Goal: Transaction & Acquisition: Purchase product/service

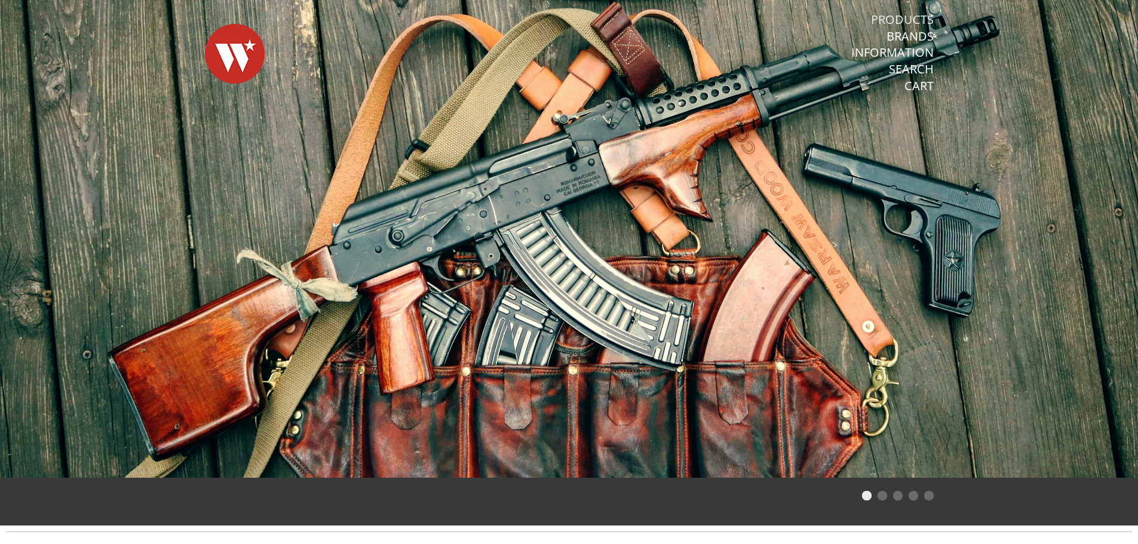
click at [915, 17] on link "Products" at bounding box center [902, 20] width 63 height 16
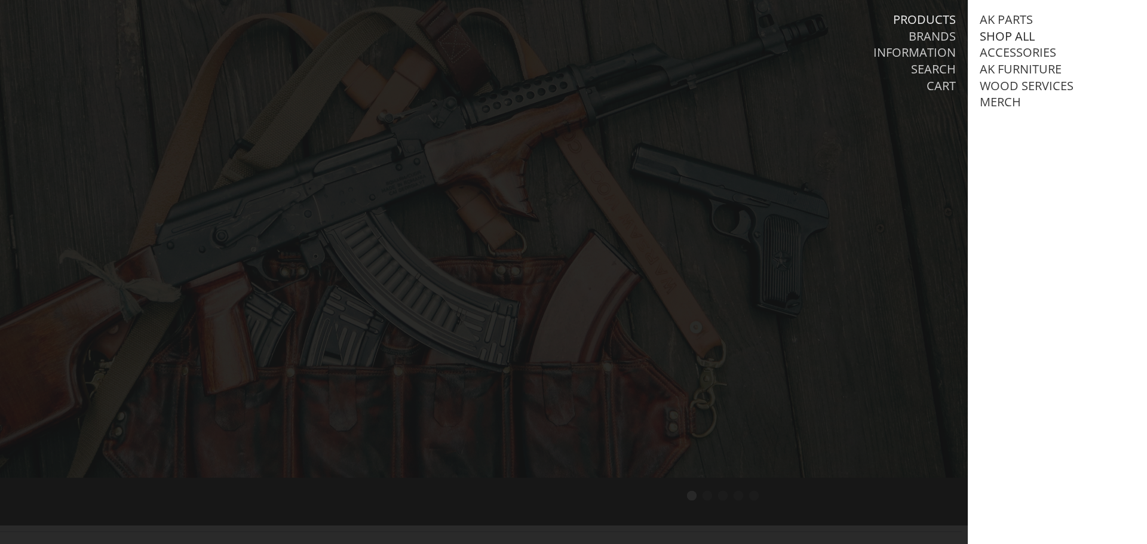
click at [1017, 36] on link "Shop All" at bounding box center [1007, 37] width 55 height 16
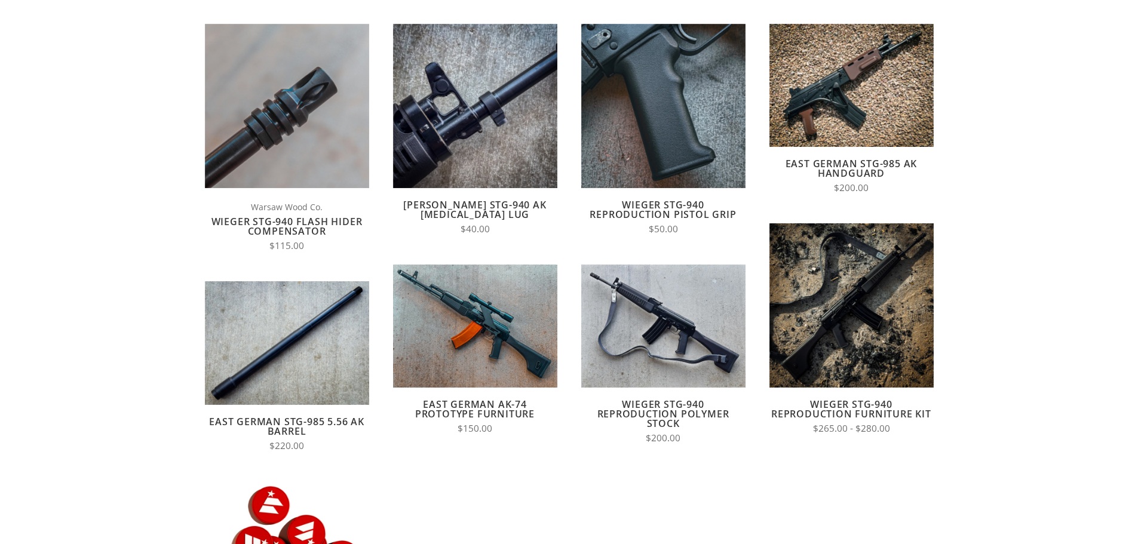
scroll to position [39, 0]
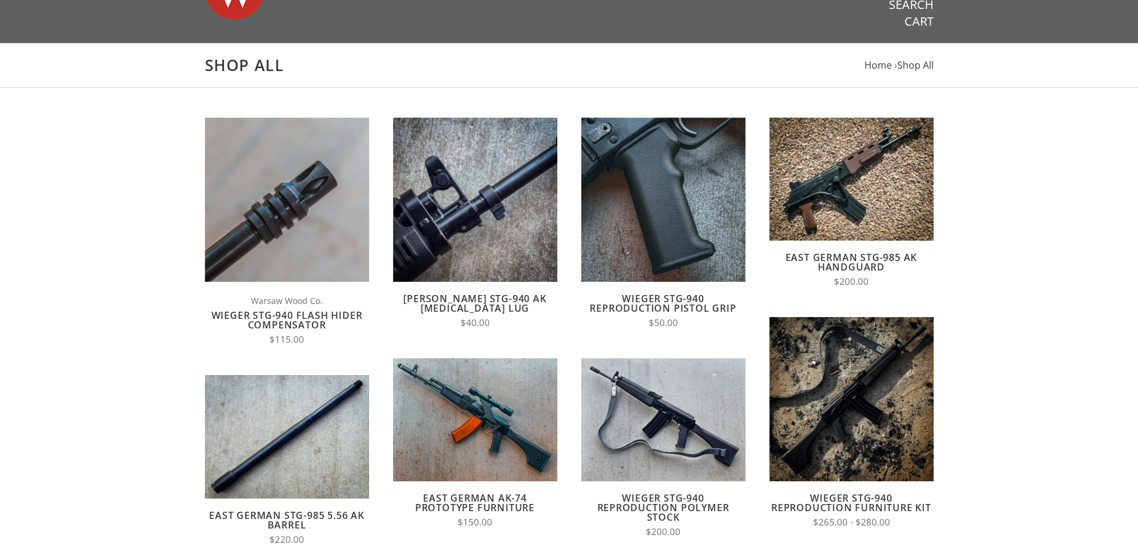
drag, startPoint x: 64, startPoint y: 386, endPoint x: 82, endPoint y: 300, distance: 87.9
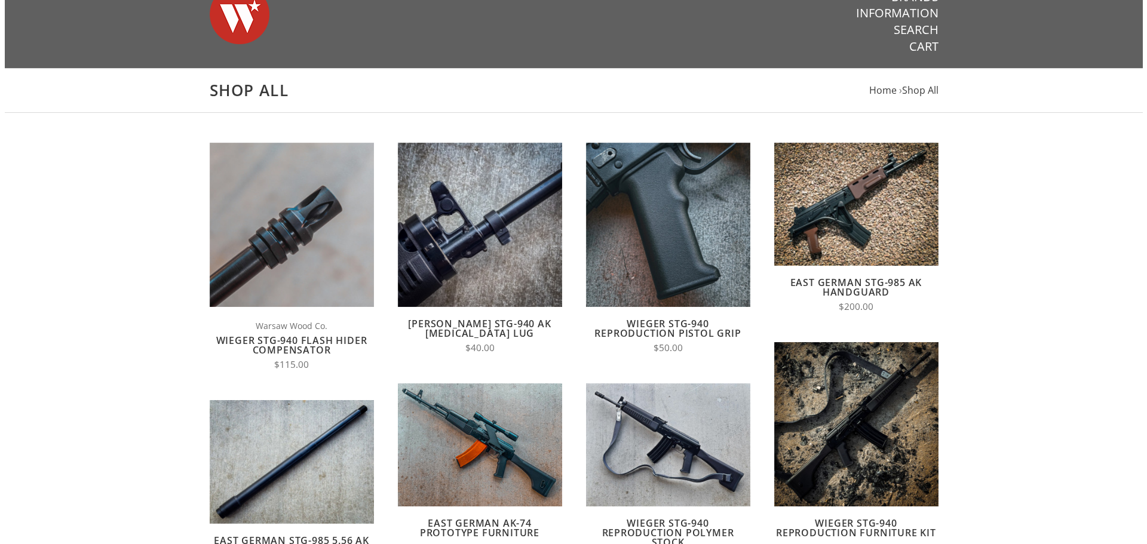
scroll to position [0, 0]
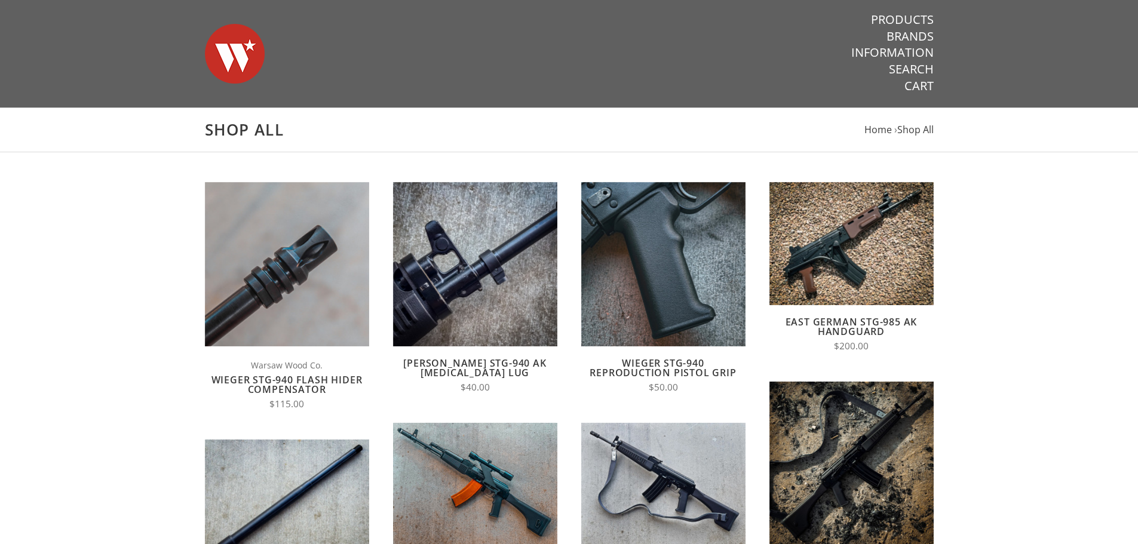
drag, startPoint x: 123, startPoint y: 349, endPoint x: 295, endPoint y: 137, distance: 272.7
click at [909, 19] on link "Products" at bounding box center [902, 20] width 63 height 16
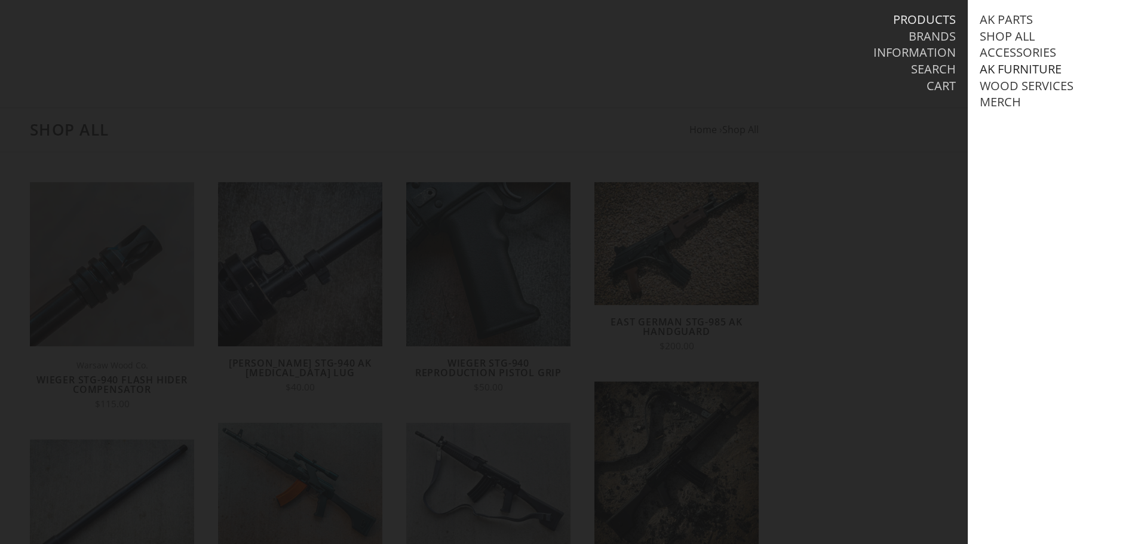
click at [1043, 72] on link "AK Furniture" at bounding box center [1021, 70] width 82 height 16
click at [1040, 82] on link "View all AK Furniture" at bounding box center [1060, 86] width 136 height 16
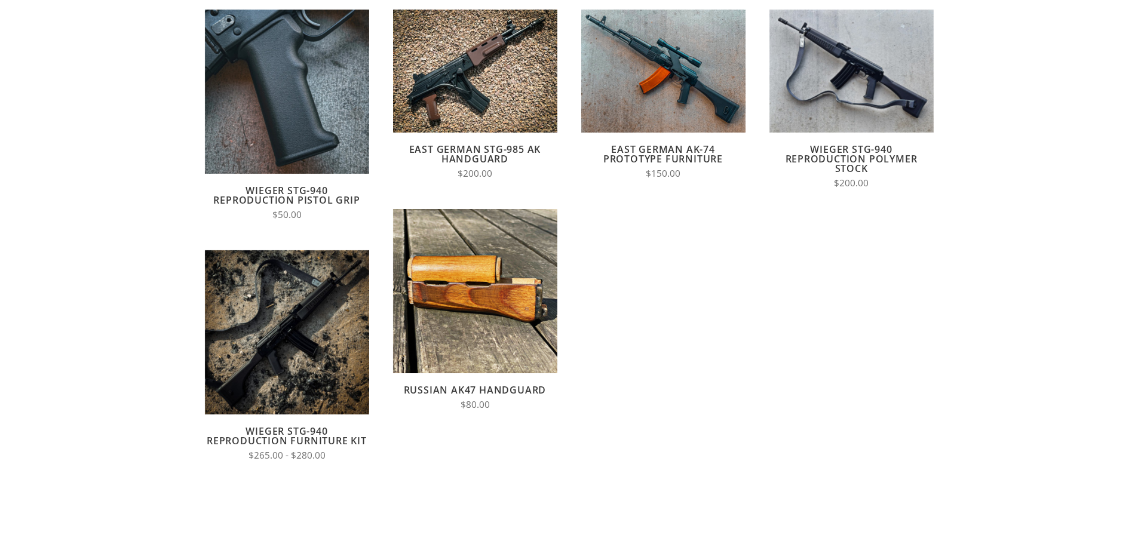
drag, startPoint x: 78, startPoint y: 355, endPoint x: 79, endPoint y: 362, distance: 7.3
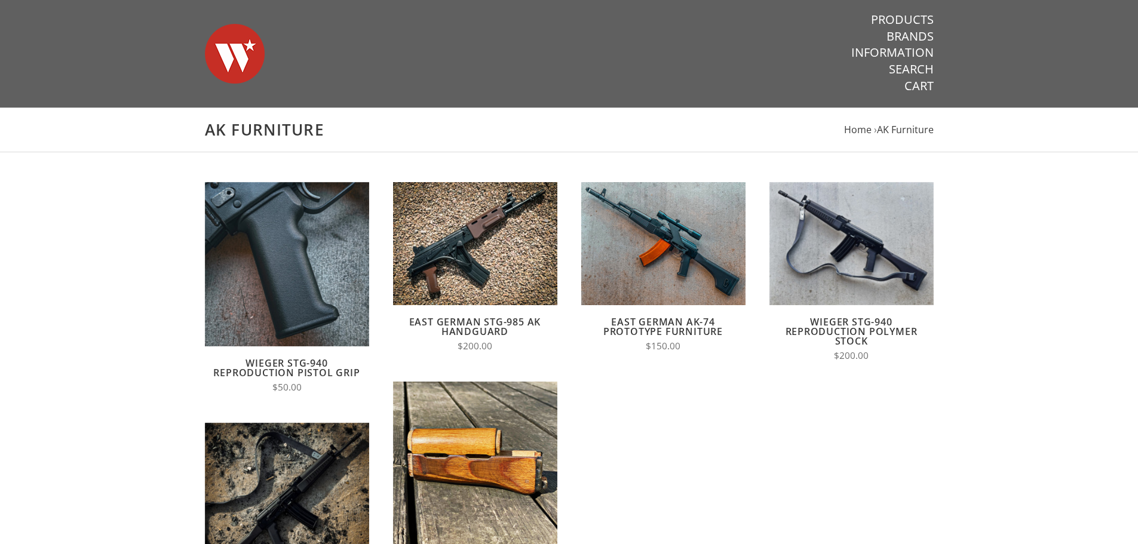
drag, startPoint x: 905, startPoint y: 343, endPoint x: 974, endPoint y: 226, distance: 135.5
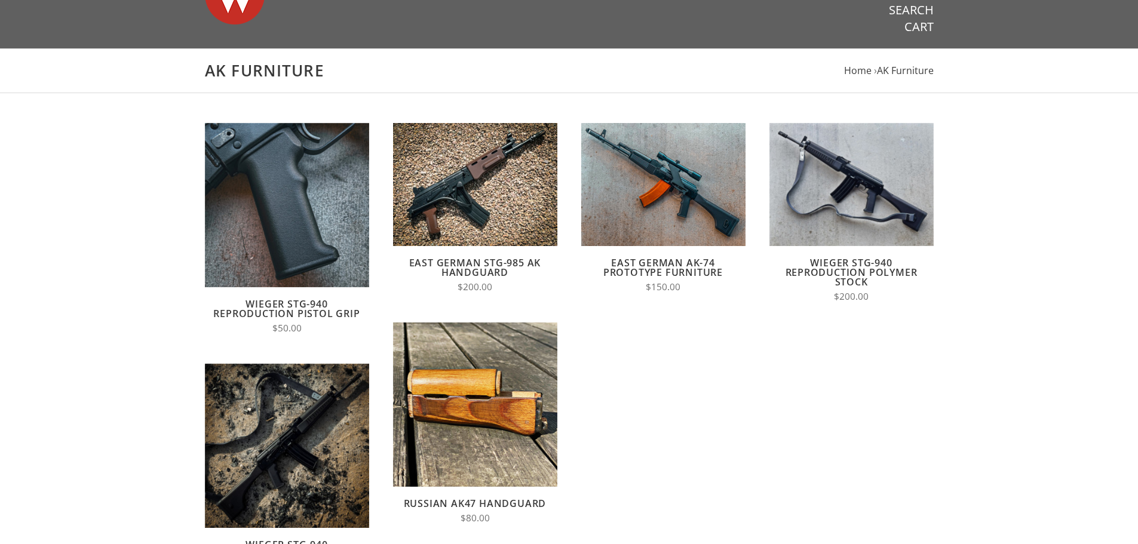
scroll to position [140, 0]
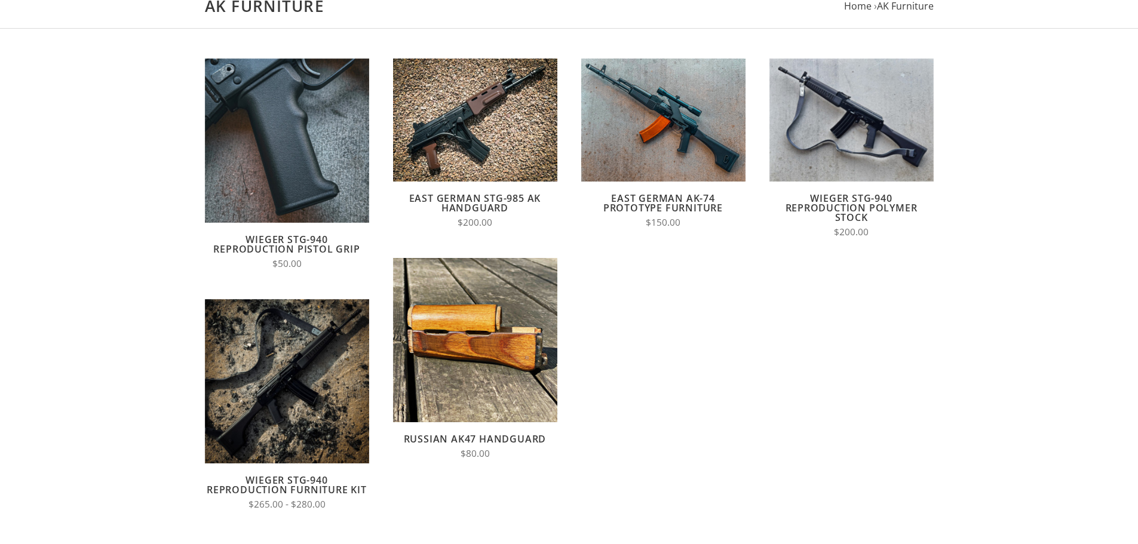
drag, startPoint x: 748, startPoint y: 447, endPoint x: 656, endPoint y: 525, distance: 120.4
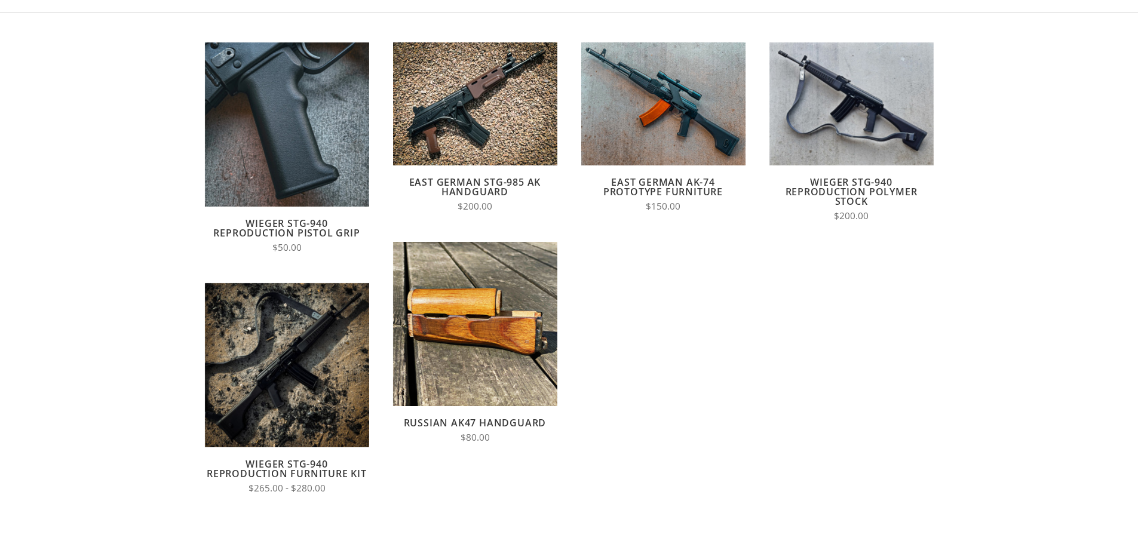
click at [503, 425] on link "Russian AK47 Handguard" at bounding box center [475, 423] width 143 height 13
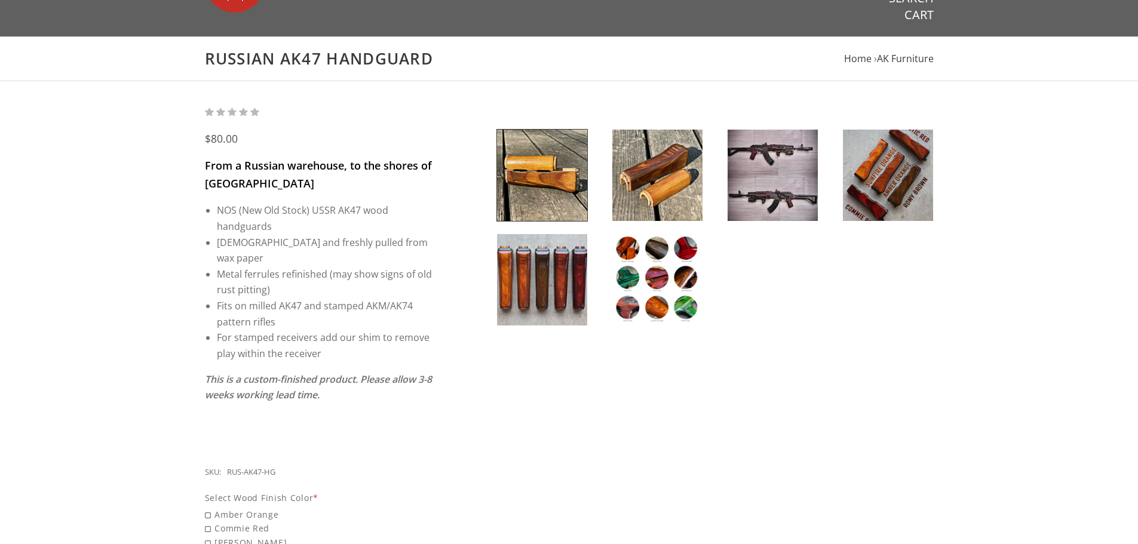
scroll to position [60, 0]
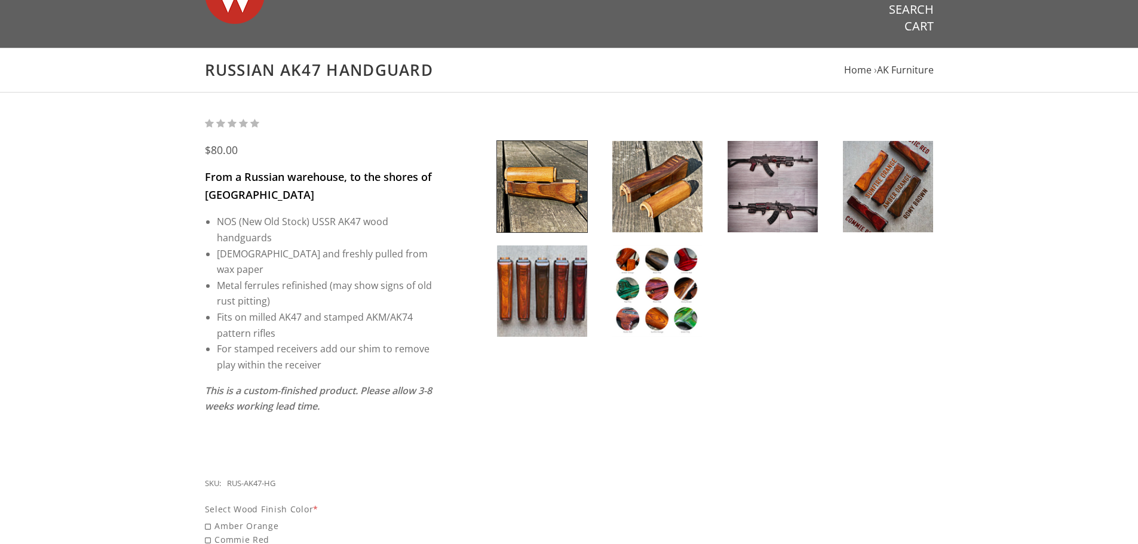
click at [797, 202] on div at bounding box center [715, 233] width 437 height 233
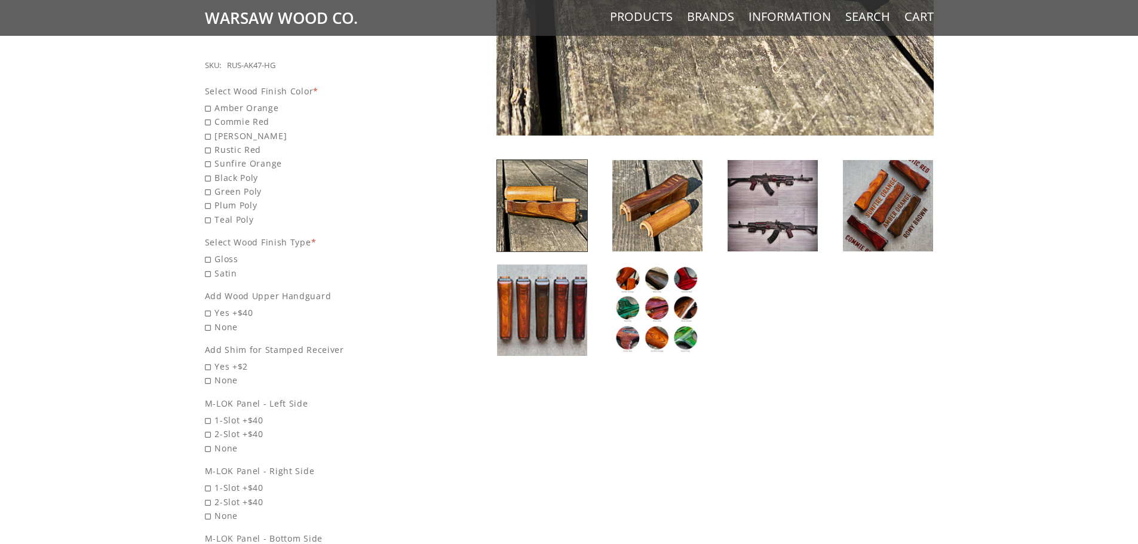
click at [770, 180] on img at bounding box center [773, 205] width 90 height 91
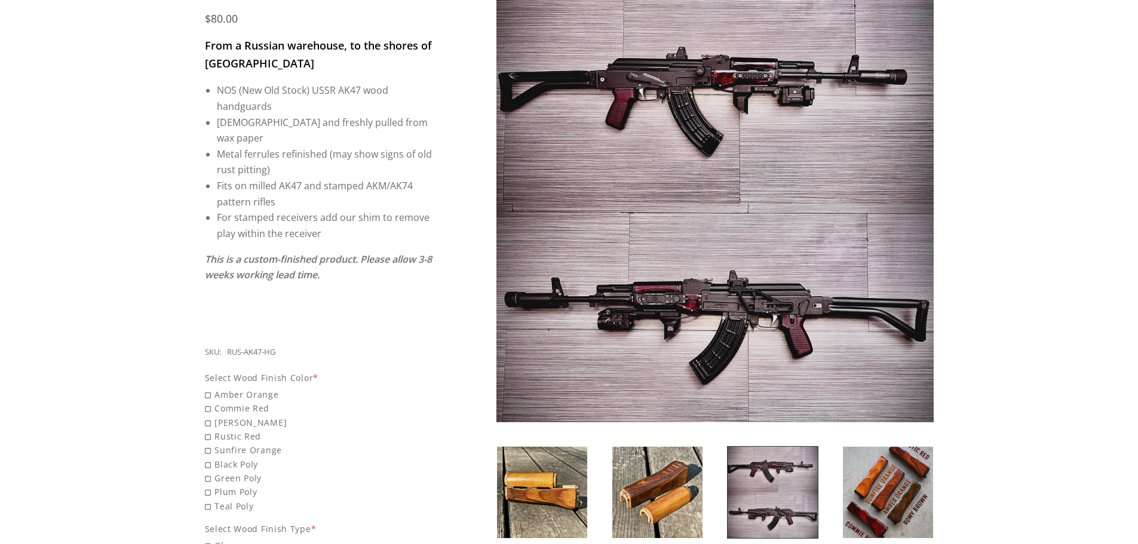
scroll to position [536, 0]
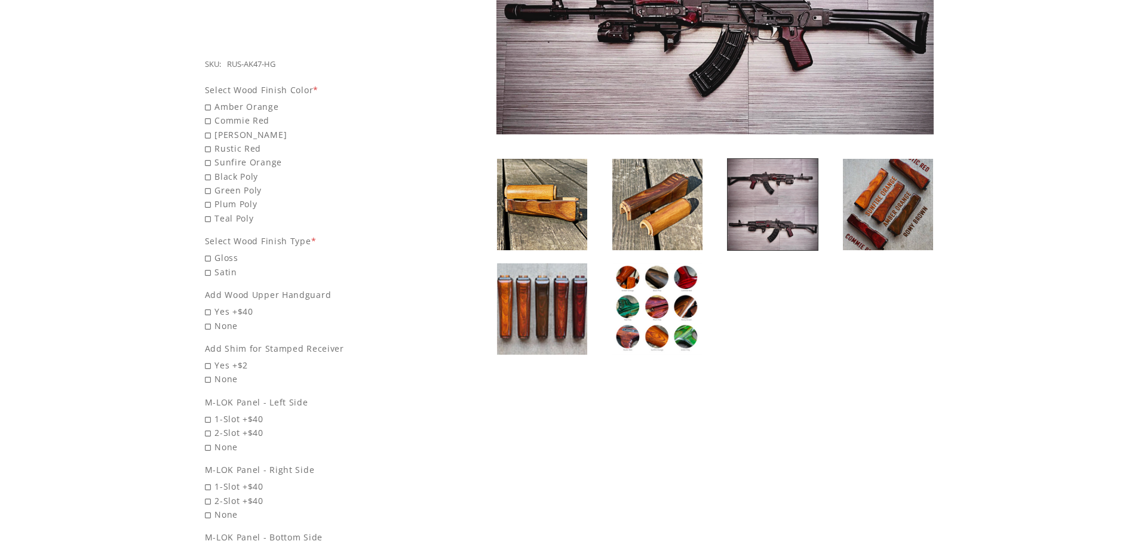
drag, startPoint x: 1082, startPoint y: 227, endPoint x: 1087, endPoint y: 351, distance: 124.4
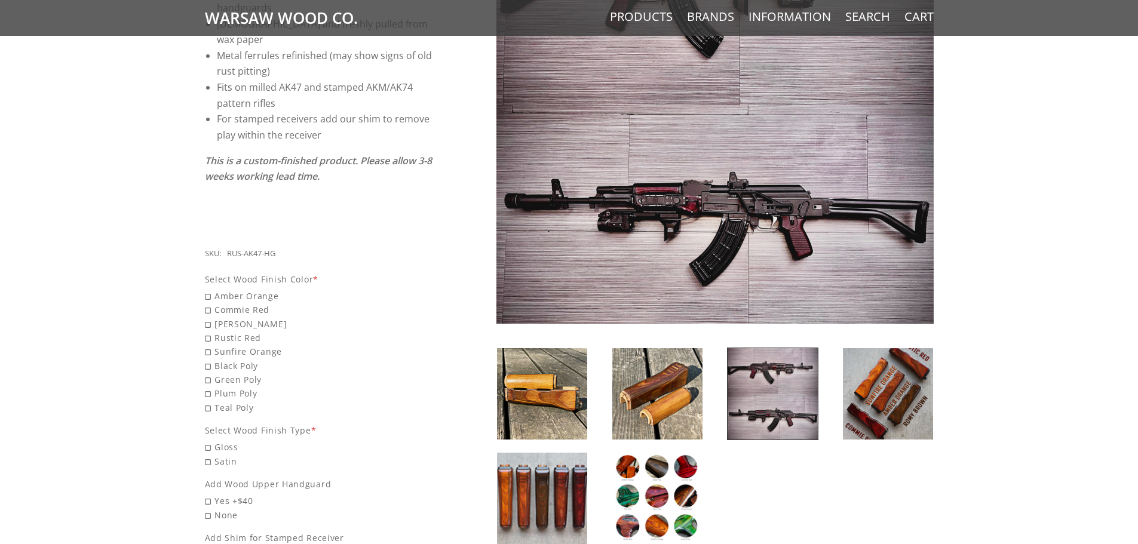
drag, startPoint x: 95, startPoint y: 296, endPoint x: 132, endPoint y: 196, distance: 107.0
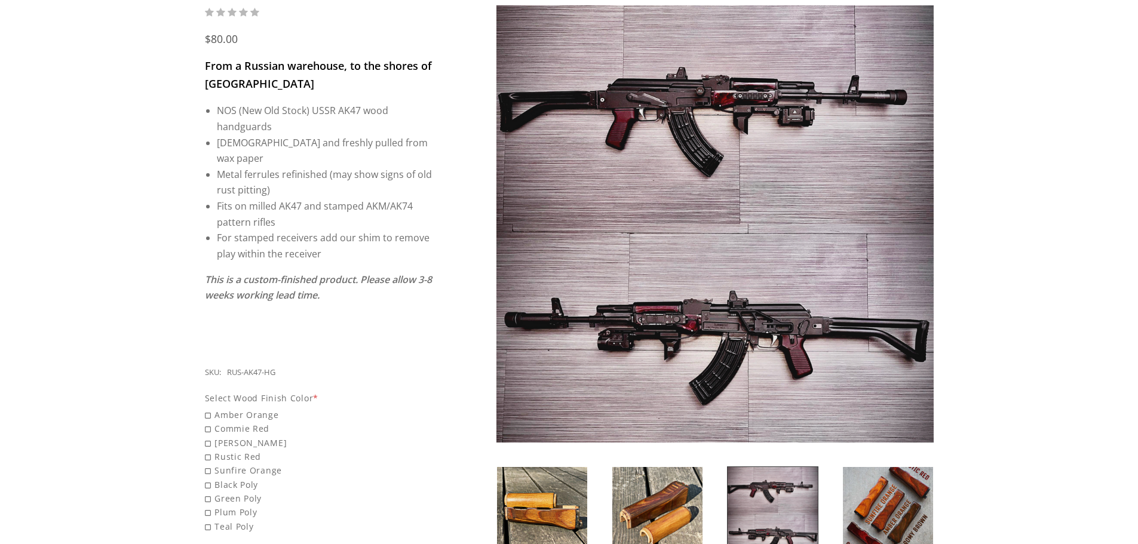
drag, startPoint x: 63, startPoint y: 176, endPoint x: 71, endPoint y: 173, distance: 8.7
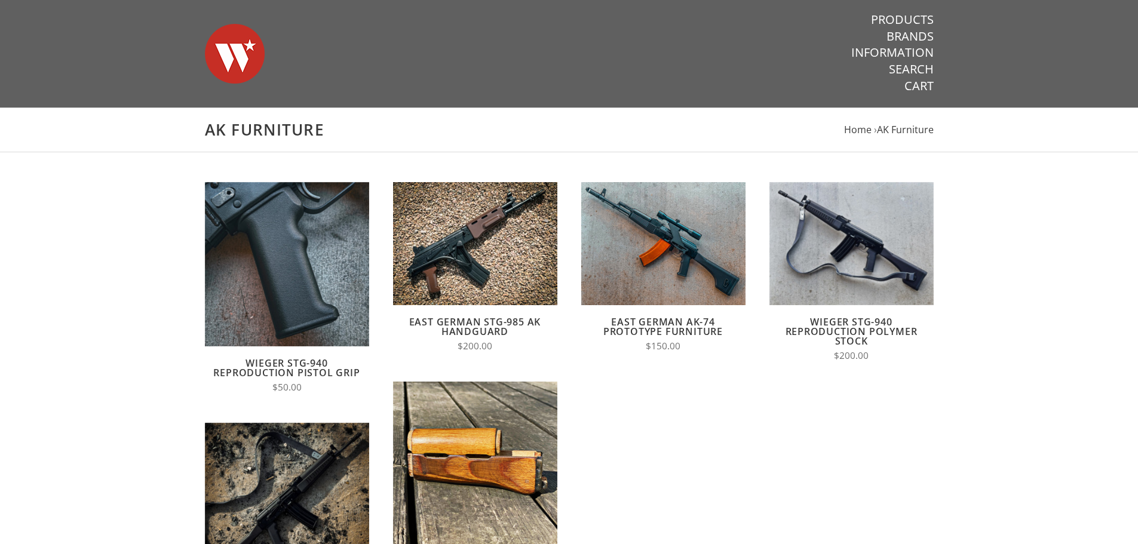
drag, startPoint x: 172, startPoint y: 209, endPoint x: 193, endPoint y: 171, distance: 43.9
click at [891, 49] on link "Information" at bounding box center [893, 53] width 82 height 16
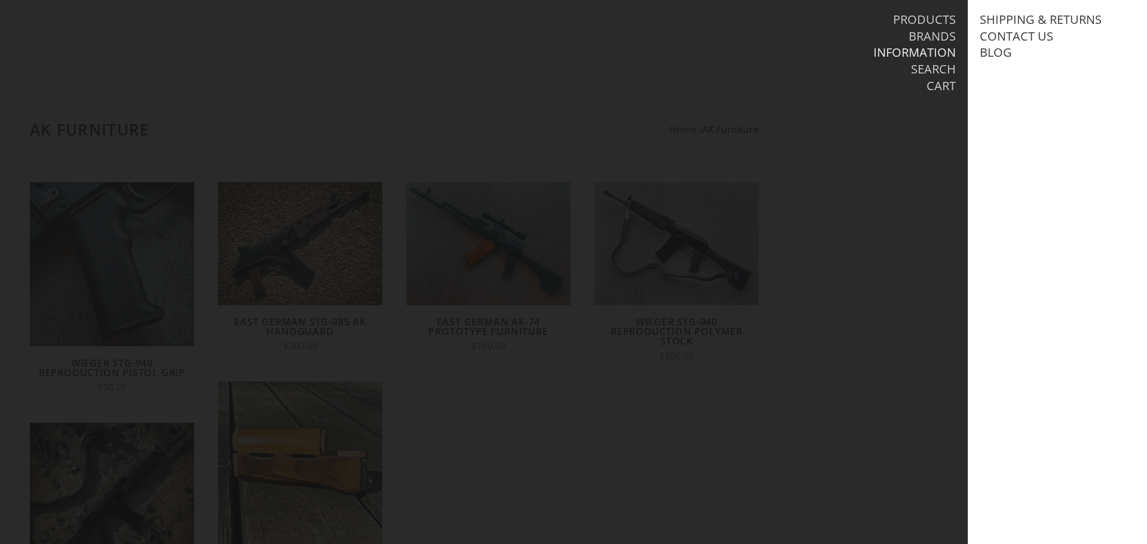
drag, startPoint x: 875, startPoint y: 275, endPoint x: 890, endPoint y: 131, distance: 144.1
click at [879, 269] on div at bounding box center [573, 272] width 1147 height 544
